Goal: Find contact information: Find contact information

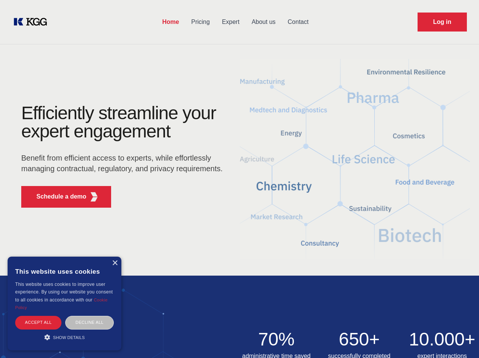
click at [239, 179] on div "Efficiently streamline your expert engagement Benefit from efficient access to …" at bounding box center [124, 159] width 231 height 110
click at [57, 197] on p "Schedule a demo" at bounding box center [61, 196] width 50 height 9
click at [115, 263] on div "× This website uses cookies This website uses cookies to improve user experienc…" at bounding box center [65, 304] width 114 height 94
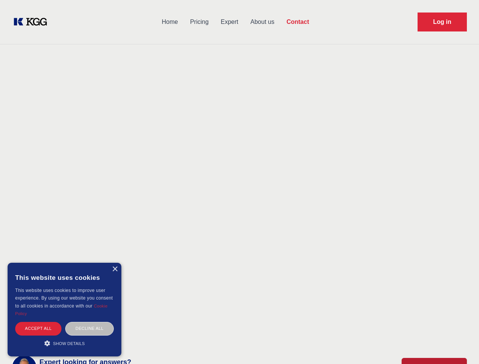
click at [38, 322] on div "Accept all" at bounding box center [38, 328] width 46 height 13
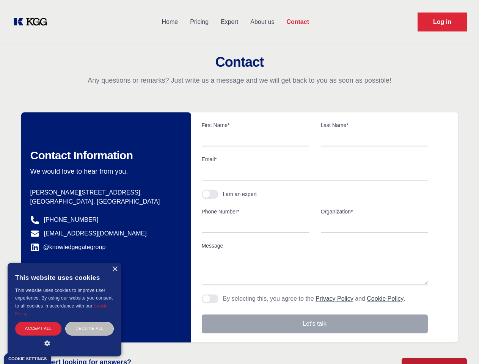
click at [90, 322] on div "Contact Information We would love to hear from you. Postal address [PERSON_NAME…" at bounding box center [106, 227] width 170 height 230
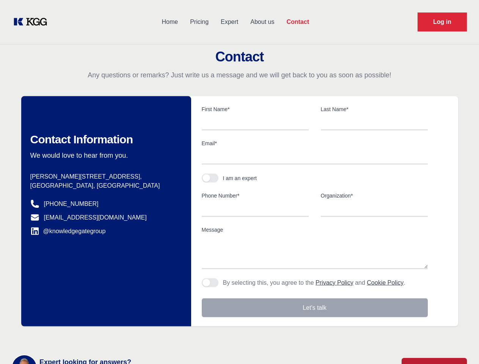
click at [65, 337] on main "Contact Any questions or remarks? Just write us a message and we will get back …" at bounding box center [239, 197] width 479 height 395
